Goal: Navigation & Orientation: Find specific page/section

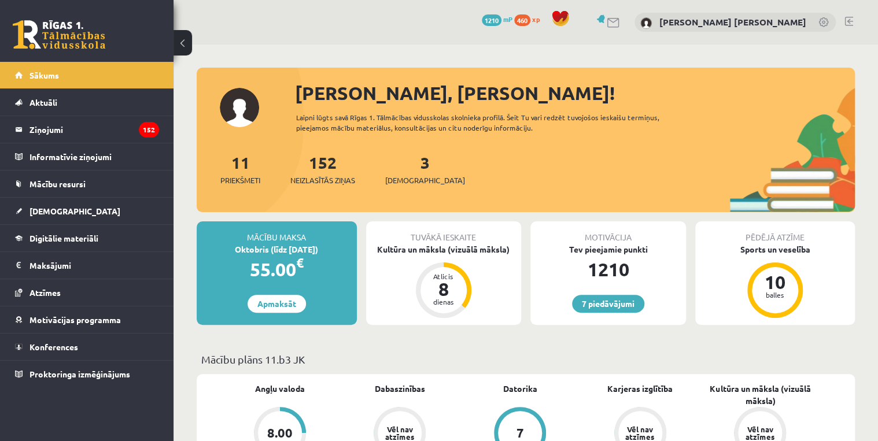
scroll to position [139, 0]
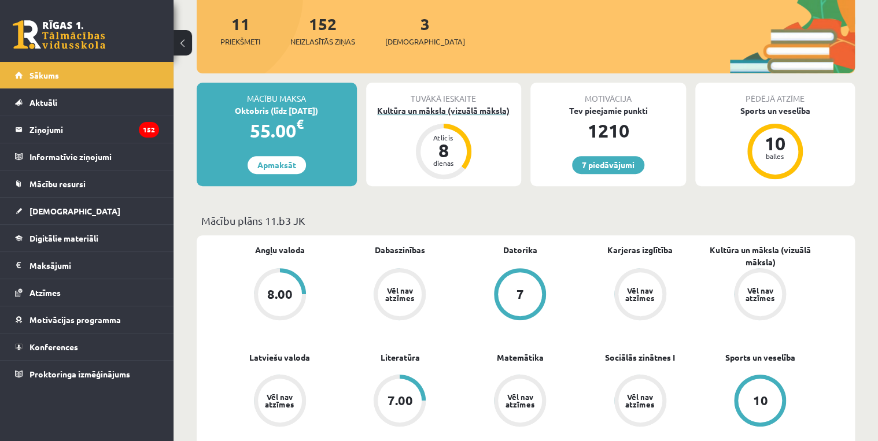
click at [465, 106] on div "Kultūra un māksla (vizuālā māksla)" at bounding box center [444, 111] width 156 height 12
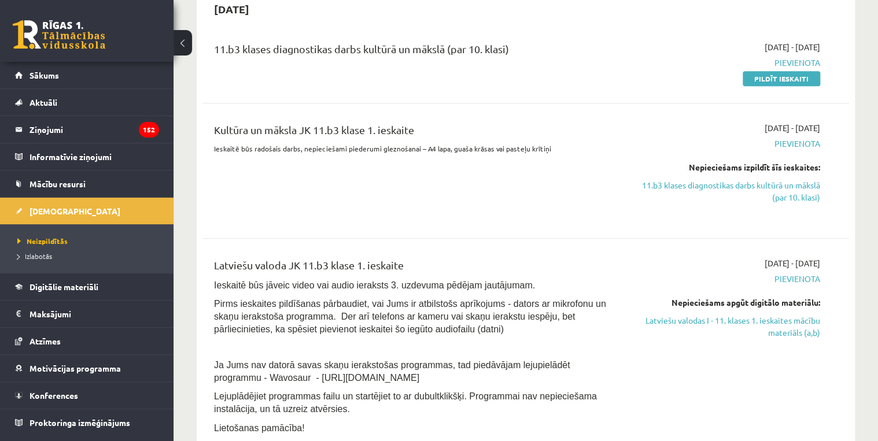
scroll to position [93, 0]
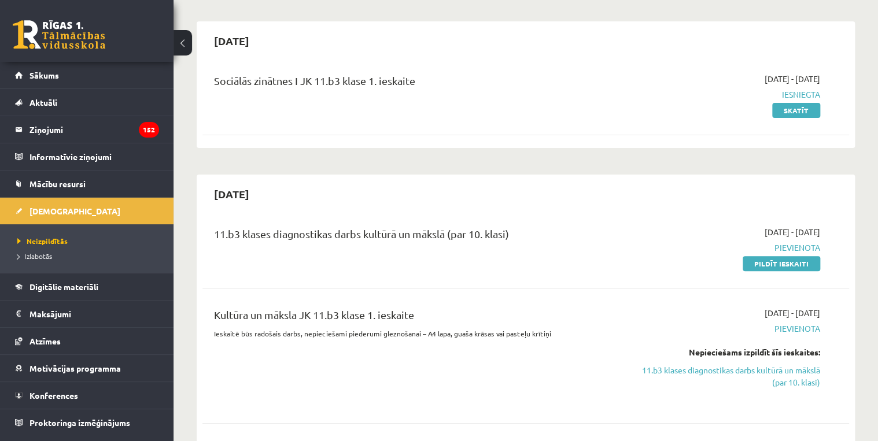
click at [96, 27] on link at bounding box center [59, 34] width 93 height 29
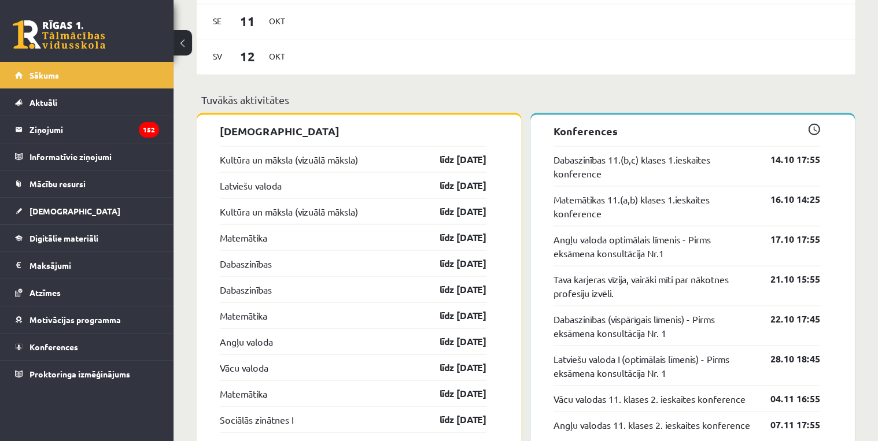
scroll to position [1000, 0]
